Goal: Task Accomplishment & Management: Manage account settings

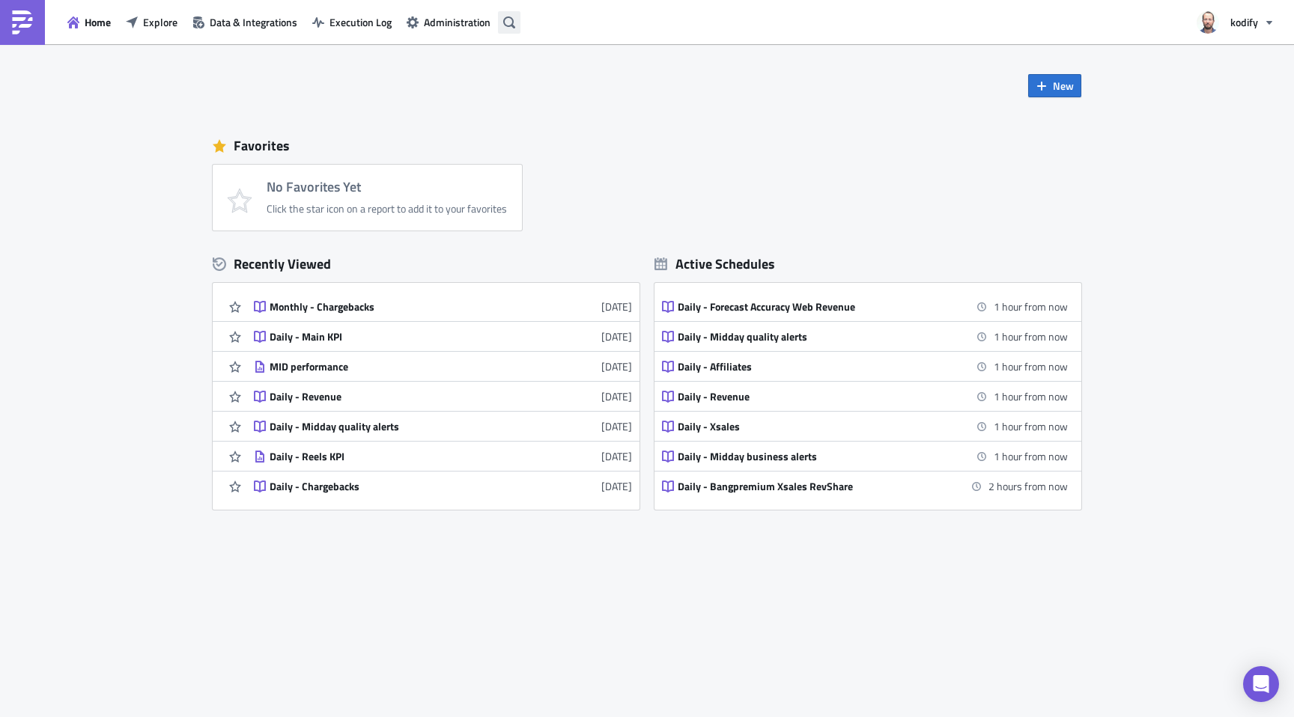
click at [511, 24] on icon "button" at bounding box center [509, 22] width 12 height 12
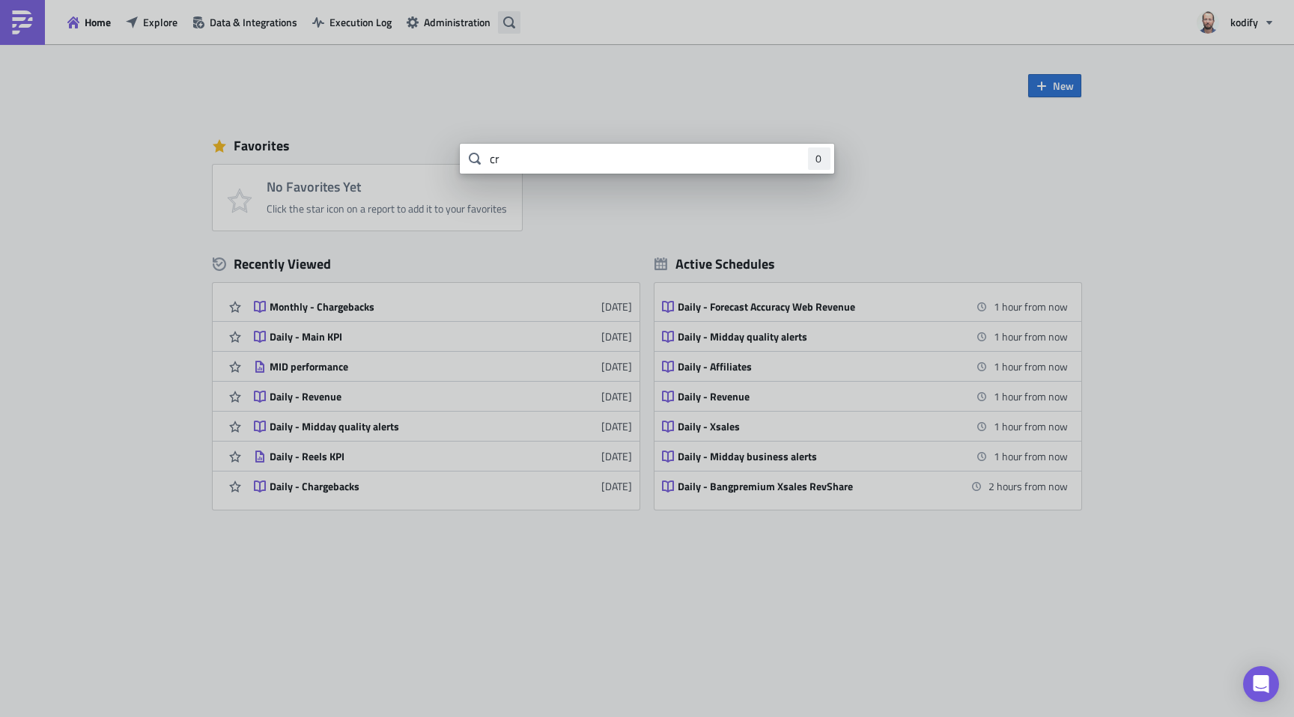
type input "c"
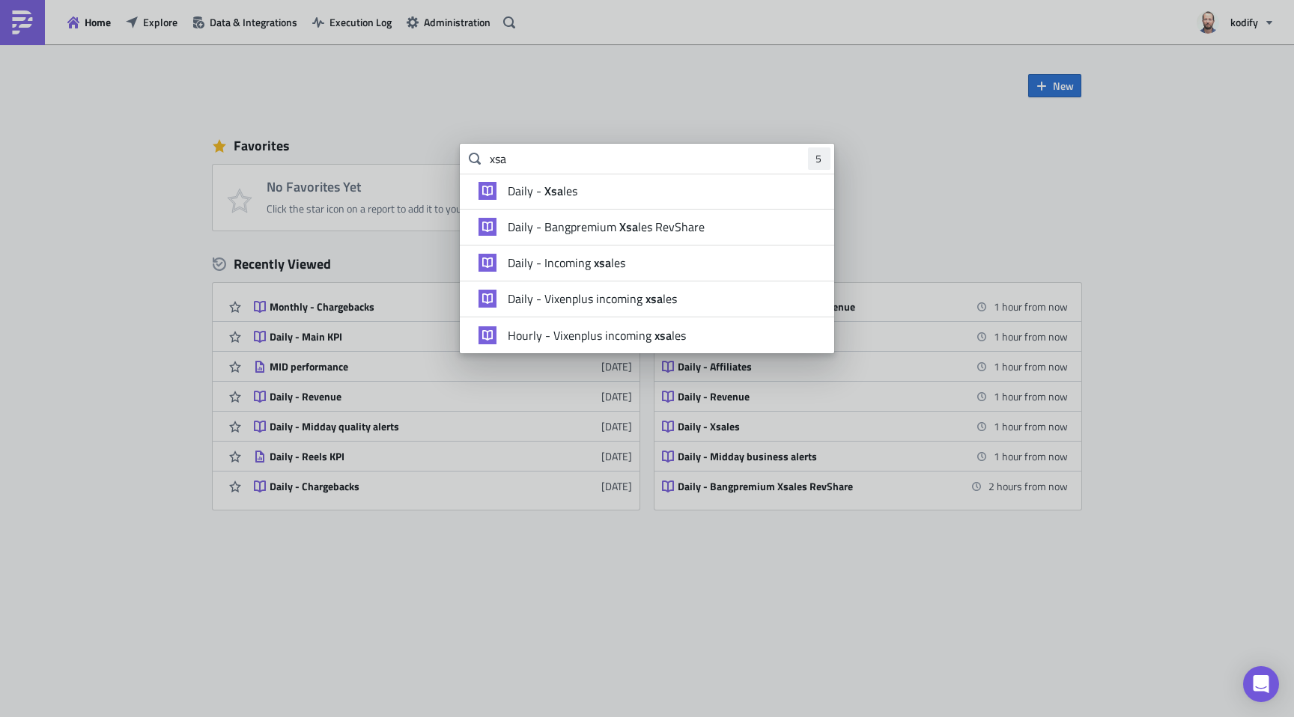
type input "xsa"
click at [555, 193] on strong "Xsa" at bounding box center [552, 191] width 22 height 18
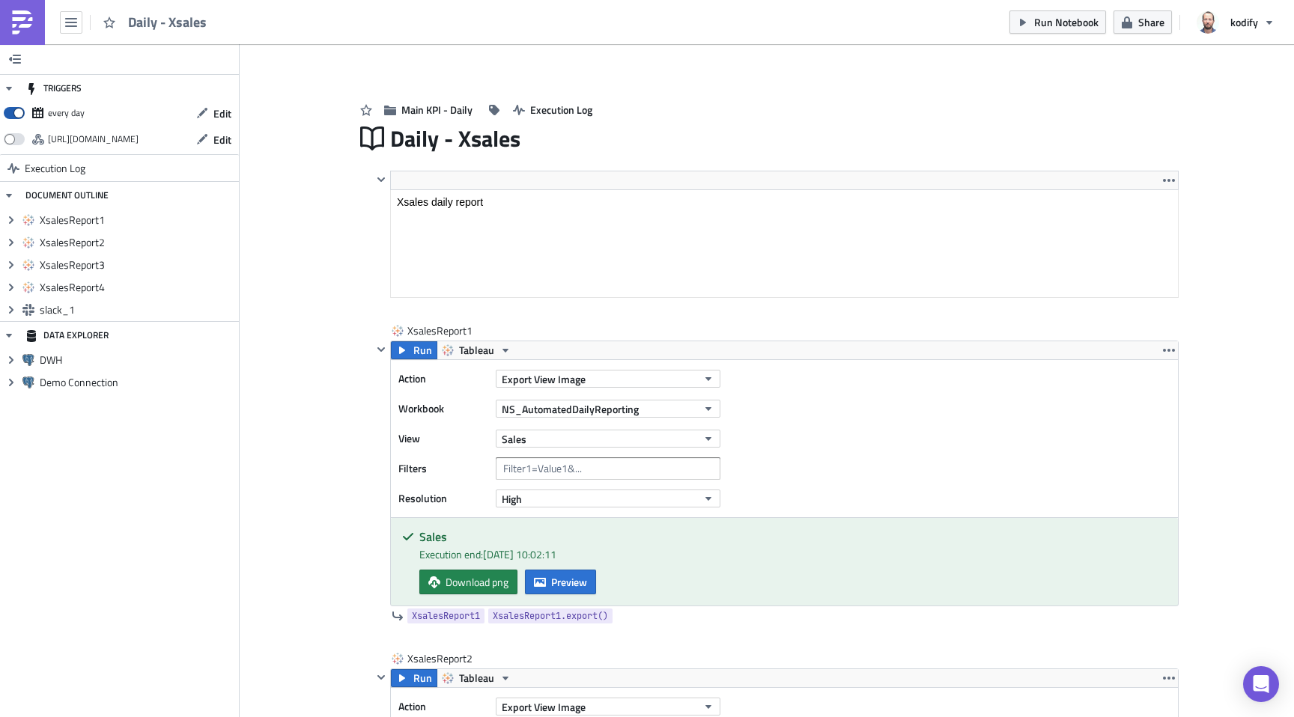
click at [13, 109] on span at bounding box center [14, 113] width 21 height 12
click at [13, 109] on input "checkbox" at bounding box center [12, 109] width 10 height 10
click at [10, 114] on span at bounding box center [14, 113] width 21 height 12
click at [10, 114] on input "checkbox" at bounding box center [12, 109] width 10 height 10
checkbox input "true"
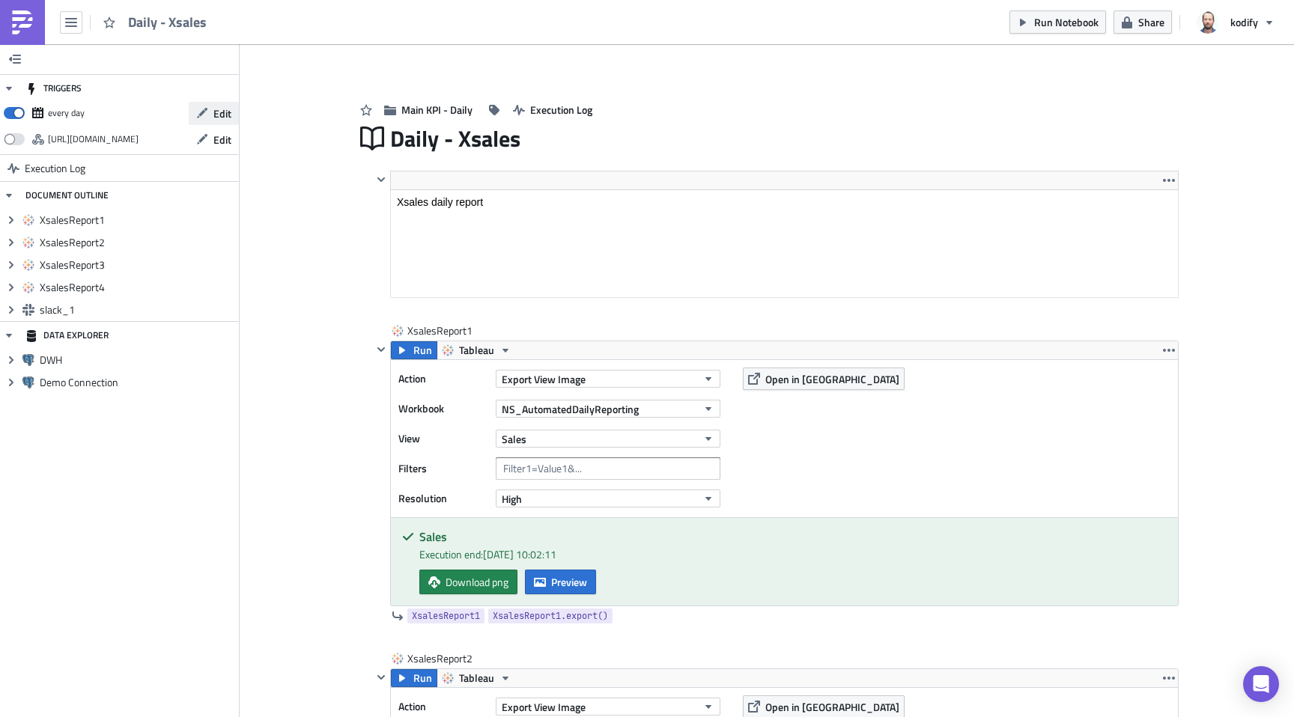
click at [214, 112] on span "Edit" at bounding box center [222, 114] width 18 height 16
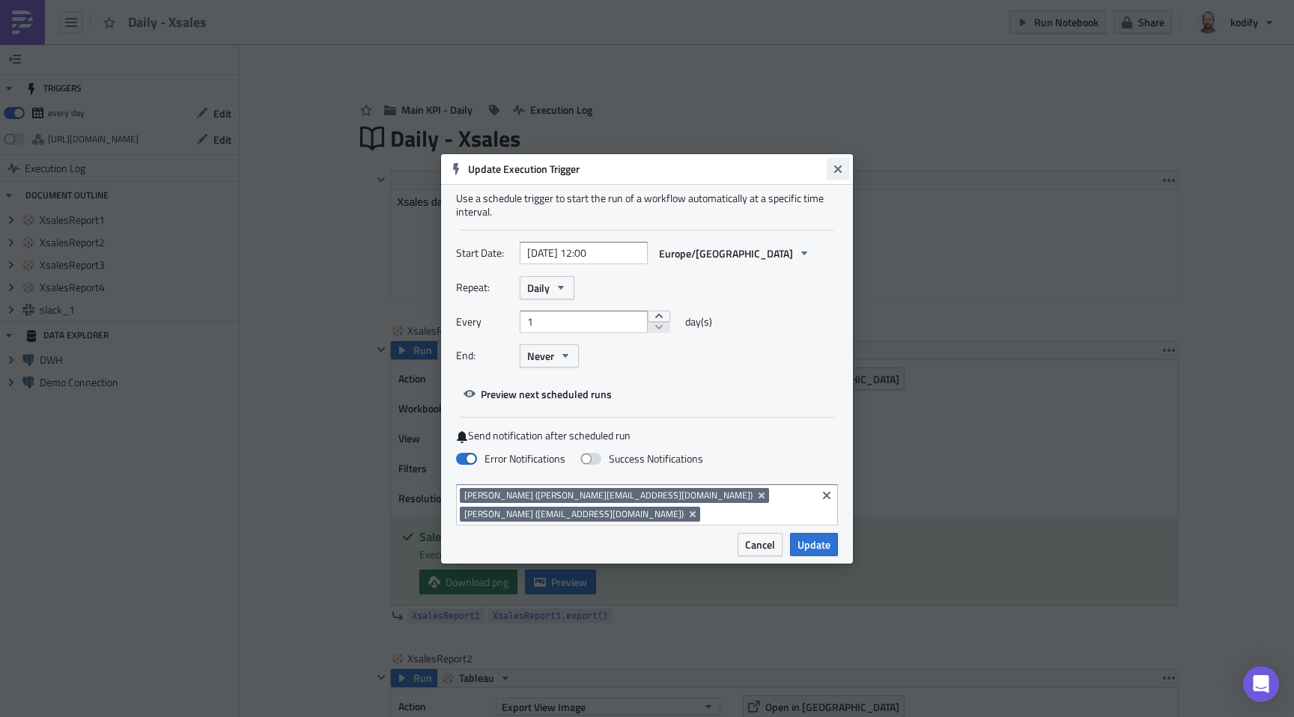
click at [834, 175] on icon "Close" at bounding box center [838, 169] width 12 height 12
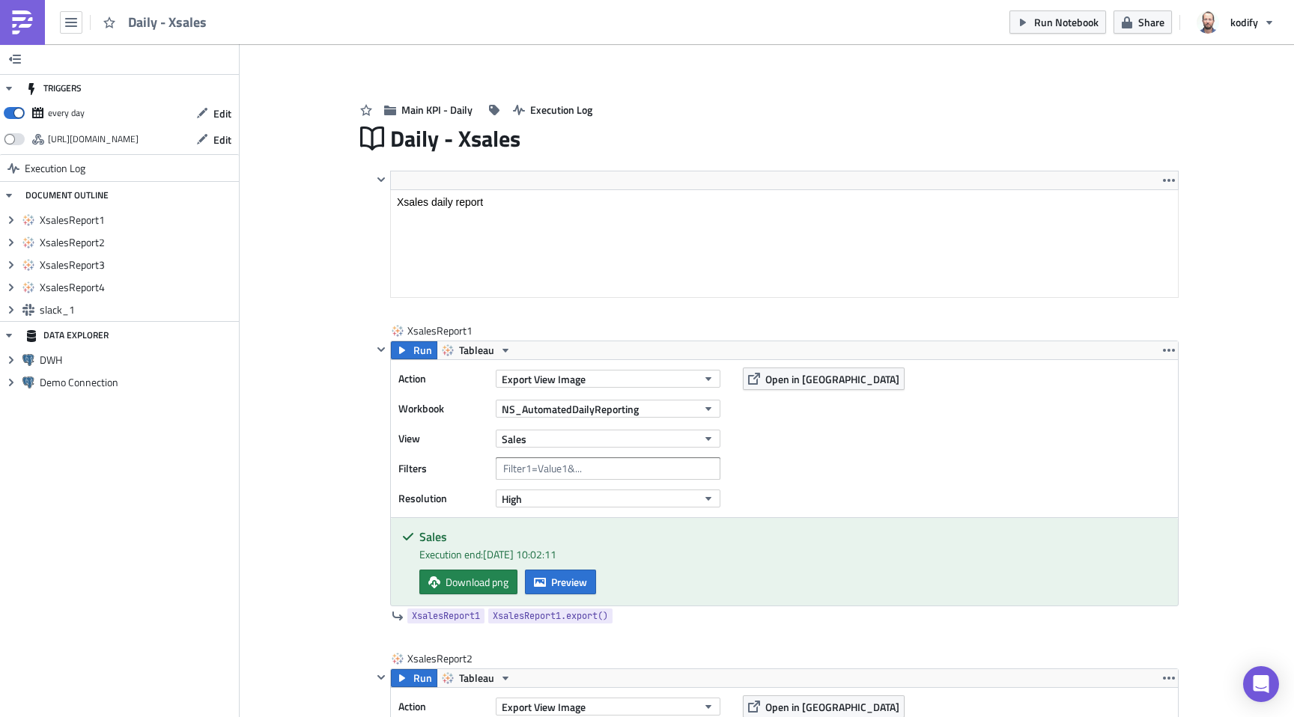
click at [27, 13] on img at bounding box center [22, 22] width 24 height 24
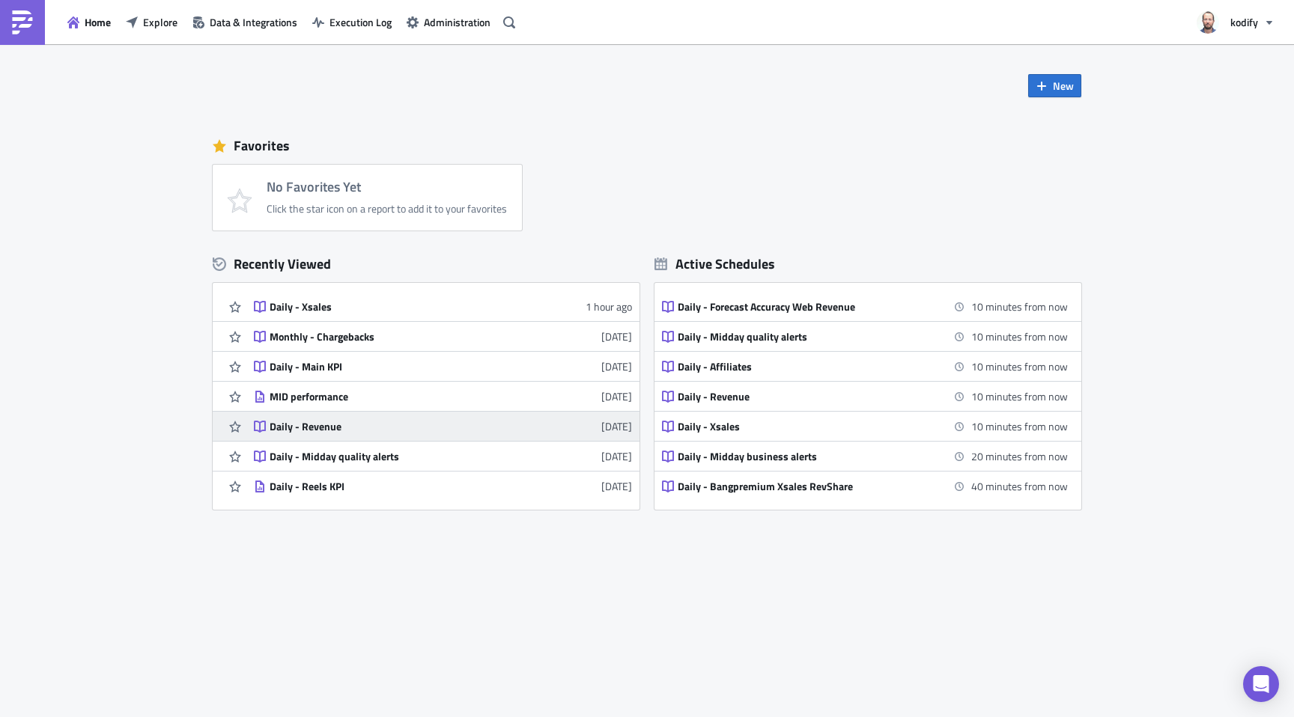
click at [349, 430] on div "Daily - Revenue" at bounding box center [401, 426] width 262 height 13
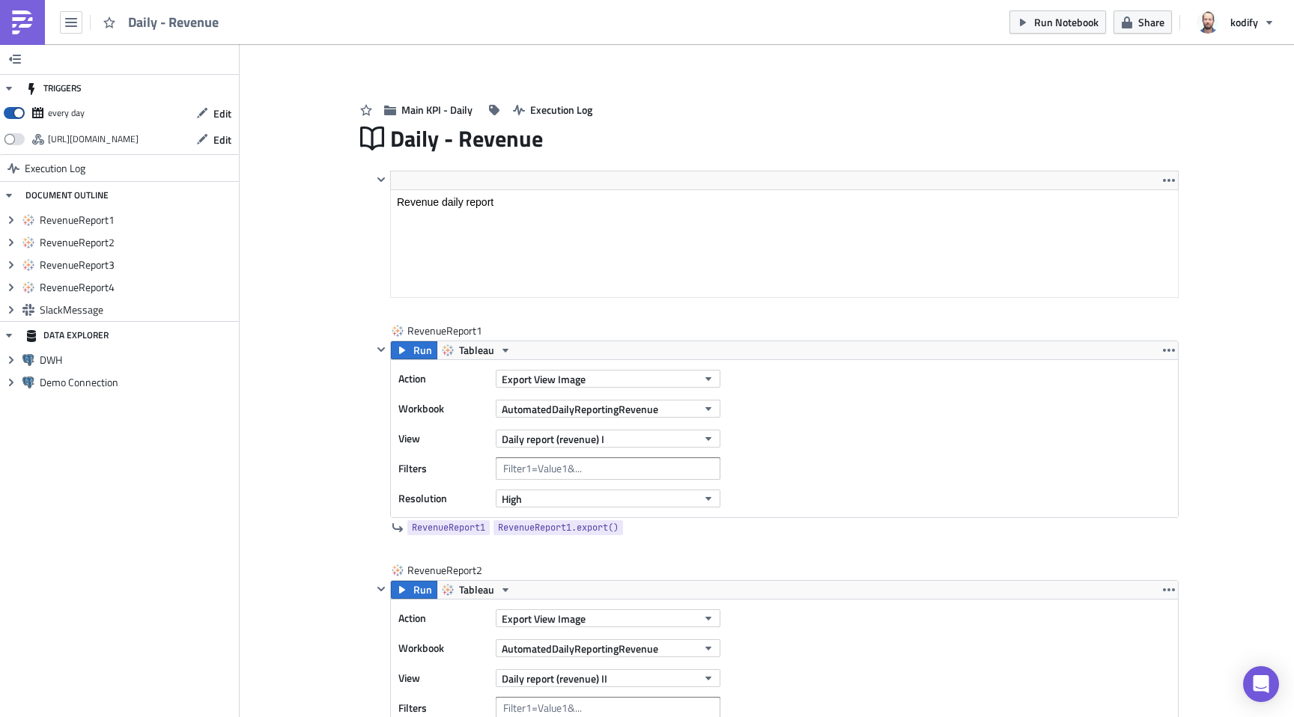
click at [17, 112] on span at bounding box center [14, 113] width 21 height 12
click at [16, 112] on input "checkbox" at bounding box center [12, 109] width 10 height 10
checkbox input "false"
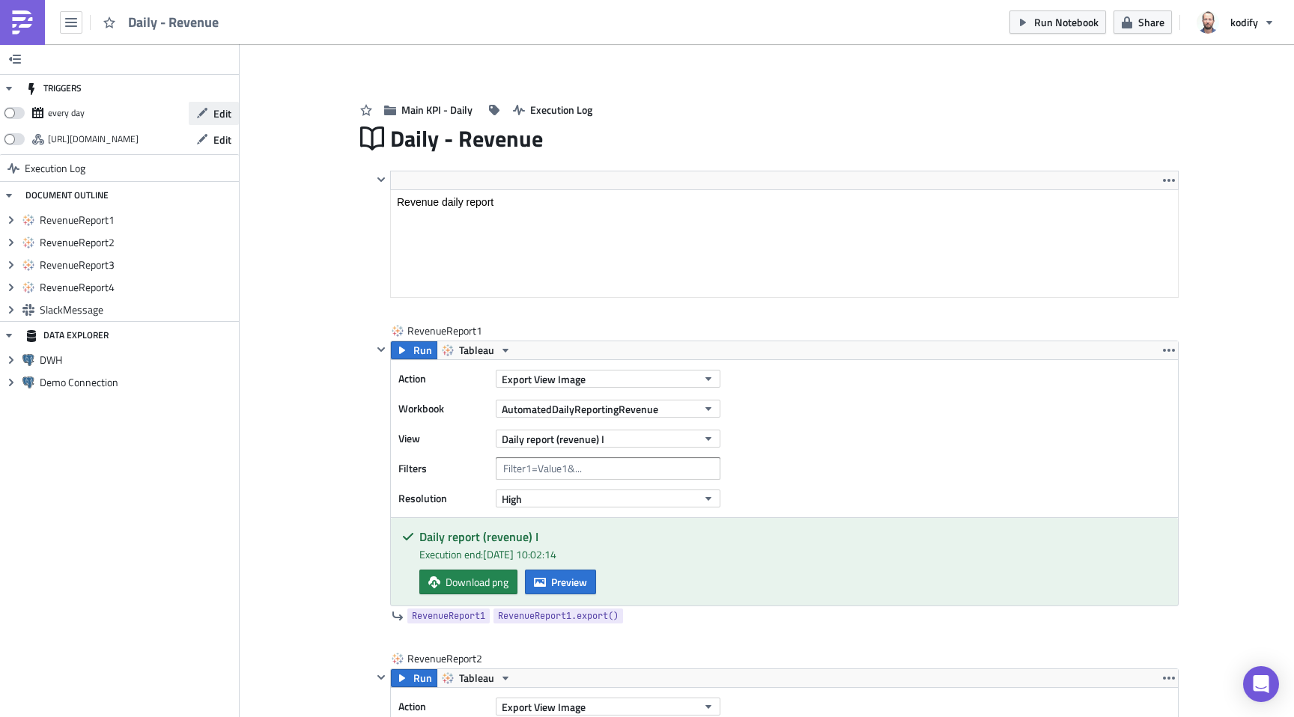
click at [201, 118] on icon "button" at bounding box center [202, 113] width 12 height 12
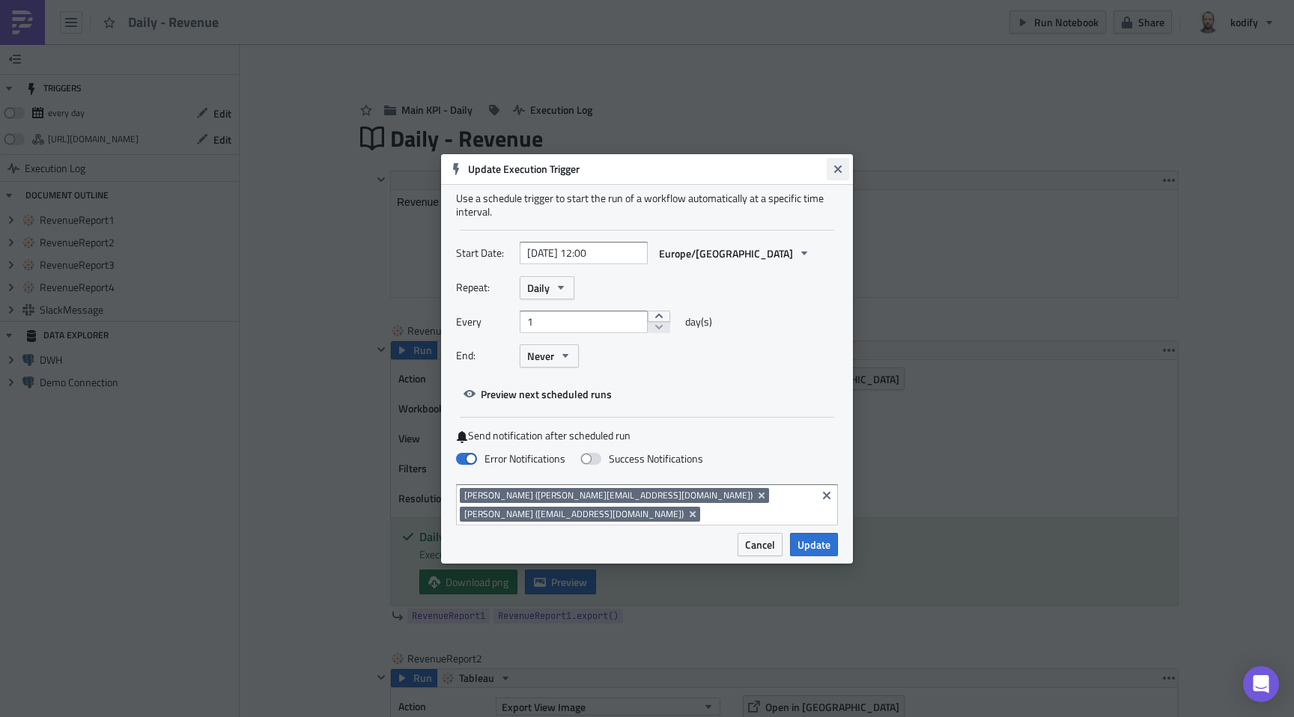
click at [834, 175] on icon "Close" at bounding box center [838, 169] width 12 height 12
